Goal: Find specific page/section: Find specific page/section

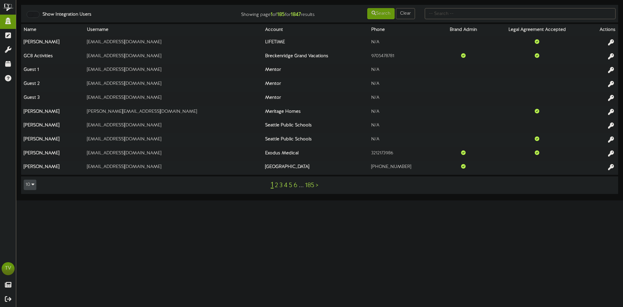
click at [458, 21] on td "Show Integration Users Showing page 1 of 185 for 1847 results Search Clear" at bounding box center [319, 14] width 597 height 18
click at [456, 17] on input "text" at bounding box center [520, 13] width 191 height 11
type input "tim.r"
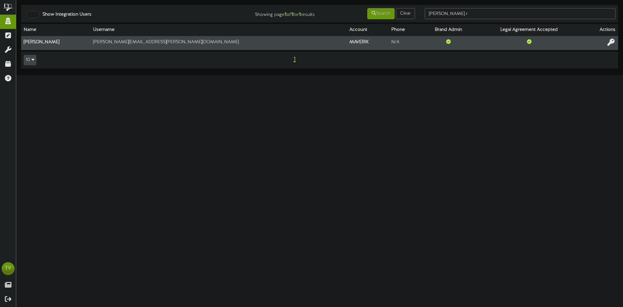
click at [609, 40] on icon at bounding box center [611, 42] width 7 height 7
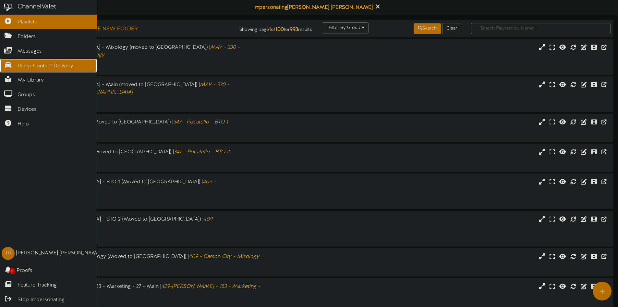
click at [36, 62] on span "Pump Content Delivery" at bounding box center [46, 65] width 56 height 7
